Goal: Information Seeking & Learning: Learn about a topic

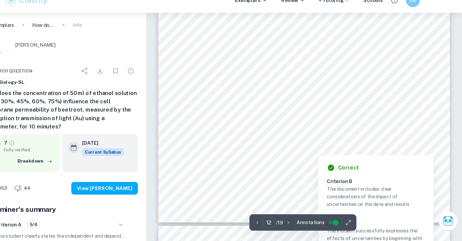
scroll to position [4596, 0]
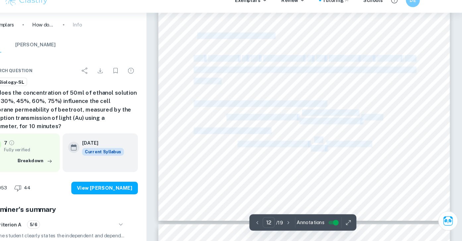
drag, startPoint x: 291, startPoint y: 46, endPoint x: 211, endPoint y: 48, distance: 80.6
click at [210, 48] on div "6 Graph 1. Average absorbance transmission of light vs [MEDICAL_DATA] concentra…" at bounding box center [311, 26] width 277 height 392
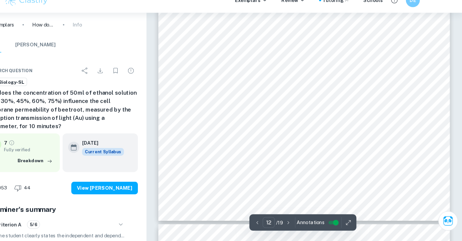
click at [374, 36] on div "6 Graph 1. Average absorbance transmission of light vs [MEDICAL_DATA] concentra…" at bounding box center [311, 26] width 277 height 392
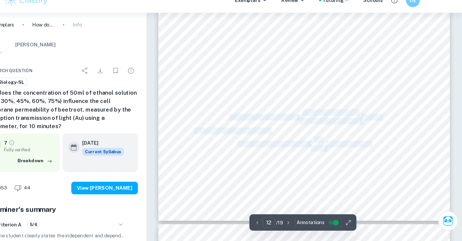
drag, startPoint x: 394, startPoint y: 149, endPoint x: 241, endPoint y: 123, distance: 154.8
click at [241, 123] on div "6 Graph 1. Average absorbance transmission of light vs [MEDICAL_DATA] concentra…" at bounding box center [311, 26] width 277 height 392
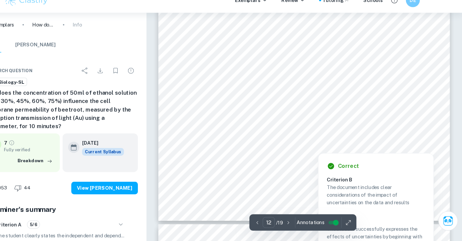
click at [250, 139] on div at bounding box center [243, 136] width 73 height 12
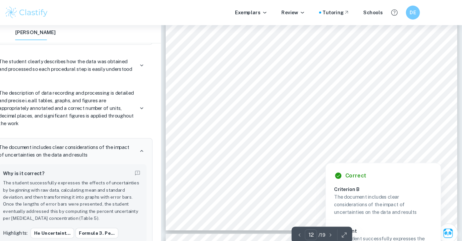
scroll to position [4549, 0]
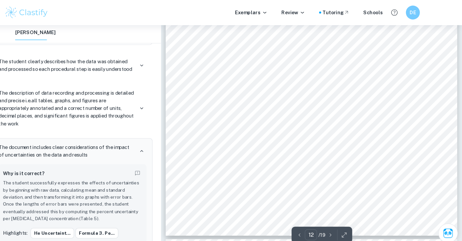
click at [295, 102] on div "6 Graph 1. Average absorbance transmission of light vs [MEDICAL_DATA] concentra…" at bounding box center [318, 28] width 277 height 392
click at [425, 120] on div "6 Graph 1. Average absorbance transmission of light vs [MEDICAL_DATA] concentra…" at bounding box center [318, 28] width 277 height 392
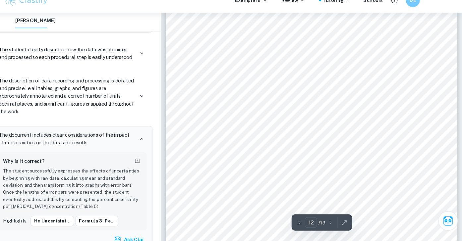
scroll to position [4505, 0]
drag, startPoint x: 370, startPoint y: 164, endPoint x: 283, endPoint y: 165, distance: 87.2
click at [283, 165] on div "6 Graph 1. Average absorbance transmission of light vs [MEDICAL_DATA] concentra…" at bounding box center [318, 72] width 277 height 392
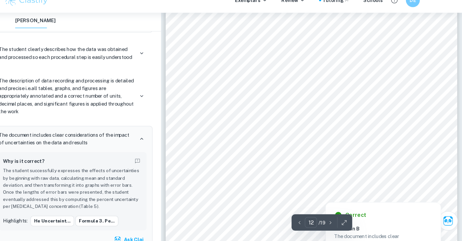
click at [368, 166] on div at bounding box center [343, 163] width 53 height 7
click at [370, 166] on div "6 Graph 1. Average absorbance transmission of light vs [MEDICAL_DATA] concentra…" at bounding box center [318, 72] width 277 height 392
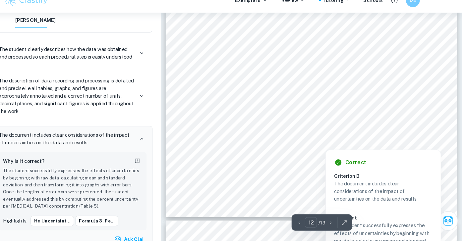
scroll to position [4562, 0]
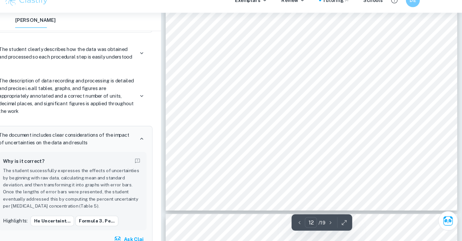
click at [417, 100] on div "6 Graph 1. Average absorbance transmission of light vs [MEDICAL_DATA] concentra…" at bounding box center [318, 16] width 277 height 392
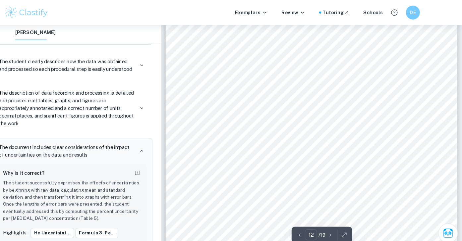
scroll to position [4411, 0]
drag, startPoint x: 254, startPoint y: 65, endPoint x: 280, endPoint y: 66, distance: 25.9
click at [280, 66] on span "concentration. Error bars represent standard deviation." at bounding box center [287, 65] width 147 height 6
click at [371, 62] on div "6 Graph 1. Average absorbance transmission of light vs [MEDICAL_DATA] concentra…" at bounding box center [318, 211] width 277 height 392
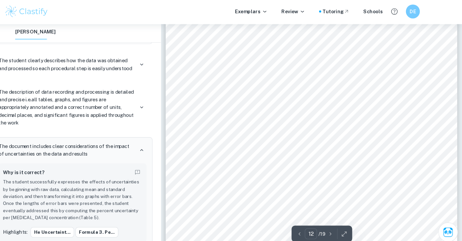
click at [370, 104] on div "6 Graph 1. Average absorbance transmission of light vs [MEDICAL_DATA] concentra…" at bounding box center [318, 168] width 277 height 392
click at [366, 104] on div "6 Graph 1. Average absorbance transmission of light vs [MEDICAL_DATA] concentra…" at bounding box center [318, 168] width 277 height 392
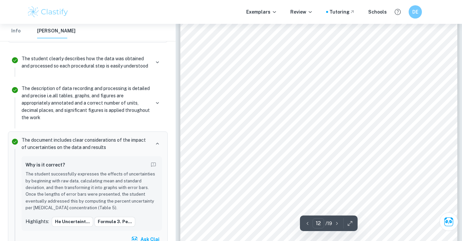
scroll to position [4444, 0]
drag, startPoint x: 368, startPoint y: 130, endPoint x: 321, endPoint y: 130, distance: 47.1
click at [321, 130] on div "6 Graph 1. Average absorbance transmission of light vs [MEDICAL_DATA] concentra…" at bounding box center [318, 179] width 277 height 392
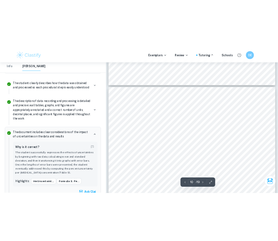
scroll to position [3577, 0]
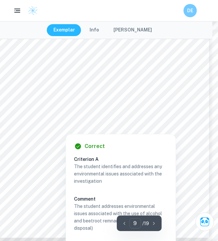
scroll to position [2556, 6]
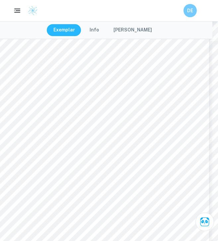
click at [132, 31] on button "[PERSON_NAME]" at bounding box center [133, 30] width 52 height 12
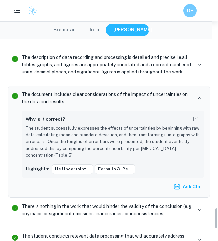
scroll to position [1688, 0]
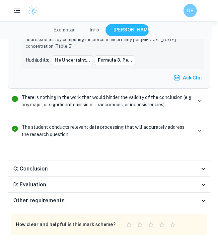
click at [63, 181] on div "D: Evaluation" at bounding box center [106, 185] width 186 height 8
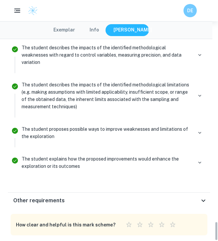
scroll to position [1910, 0]
click at [71, 28] on button "Exemplar" at bounding box center [64, 30] width 35 height 12
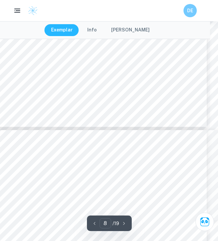
scroll to position [2366, 8]
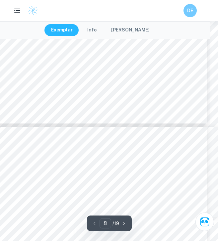
type input "9"
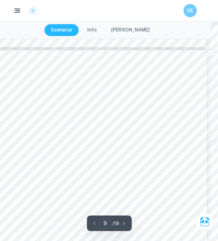
scroll to position [2463, 8]
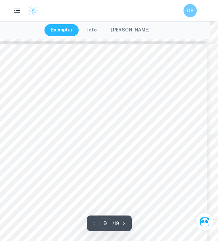
drag, startPoint x: 77, startPoint y: 191, endPoint x: 33, endPoint y: 163, distance: 51.6
click at [33, 163] on div "3 ï Glass equipment - if handled without due care, glass beakers may break and …" at bounding box center [100, 193] width 211 height 299
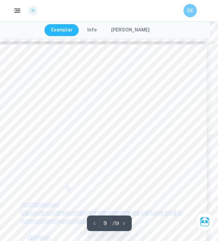
drag, startPoint x: 33, startPoint y: 160, endPoint x: 66, endPoint y: 190, distance: 43.7
click at [66, 190] on div "3 ï Glass equipment - if handled without due care, glass beakers may break and …" at bounding box center [100, 193] width 211 height 299
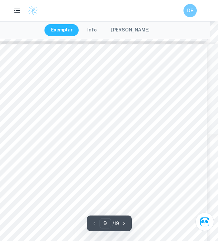
click at [94, 190] on div "3 ï Glass equipment - if handled without due care, glass beakers may break and …" at bounding box center [100, 193] width 211 height 299
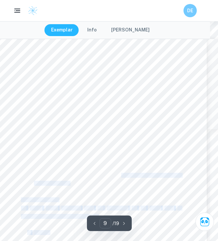
drag, startPoint x: 120, startPoint y: 176, endPoint x: 125, endPoint y: 194, distance: 19.2
click at [125, 194] on div "3 ï Glass equipment - if handled without due care, glass beakers may break and …" at bounding box center [100, 188] width 211 height 299
click at [125, 185] on div "3 ï Glass equipment - if handled without due care, glass beakers may break and …" at bounding box center [100, 188] width 211 height 299
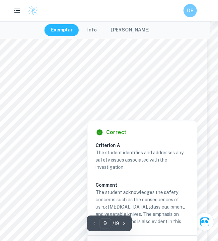
scroll to position [2522, 8]
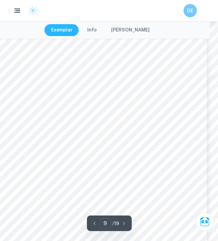
click at [22, 172] on div "3 ï Glass equipment - if handled without due care, glass beakers may break and …" at bounding box center [100, 134] width 211 height 299
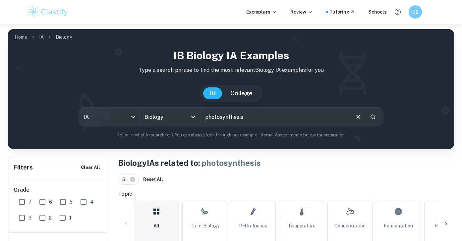
scroll to position [705, 0]
